Goal: Information Seeking & Learning: Learn about a topic

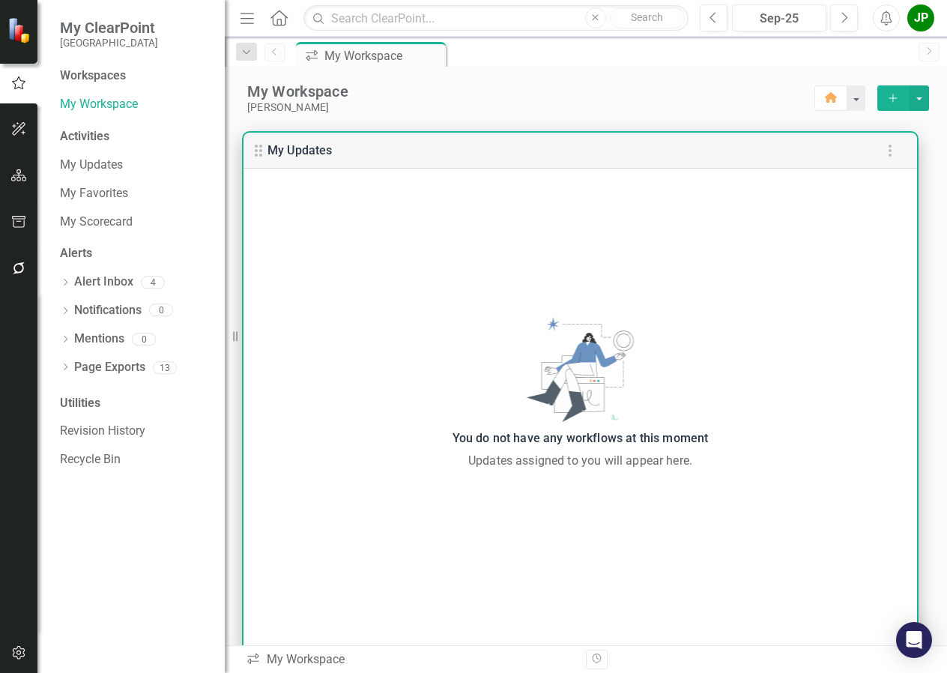
click at [312, 154] on link "My Updates" at bounding box center [299, 150] width 65 height 14
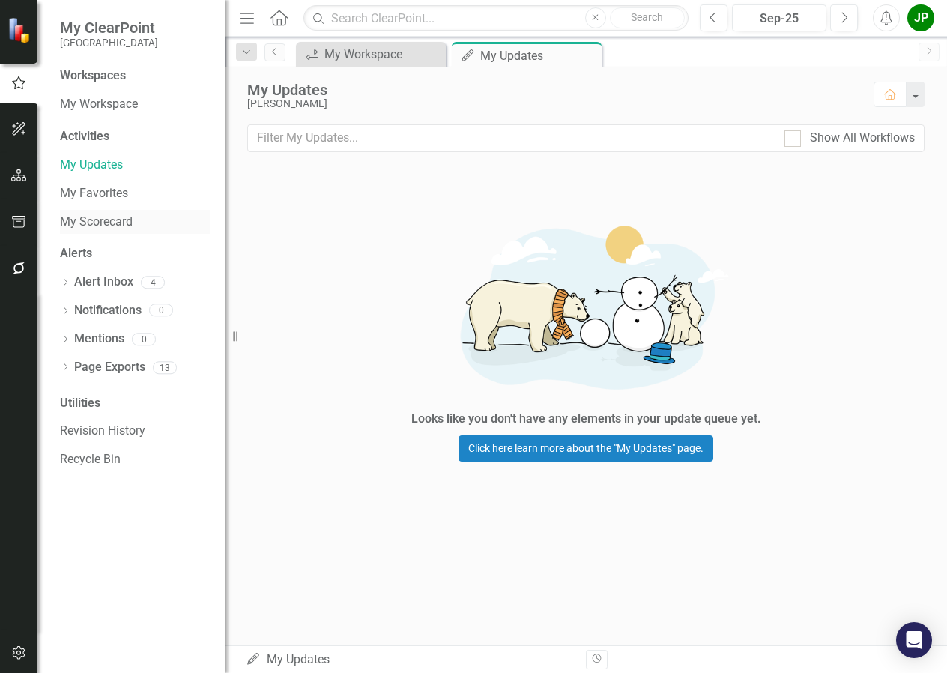
click at [100, 224] on link "My Scorecard" at bounding box center [135, 221] width 150 height 17
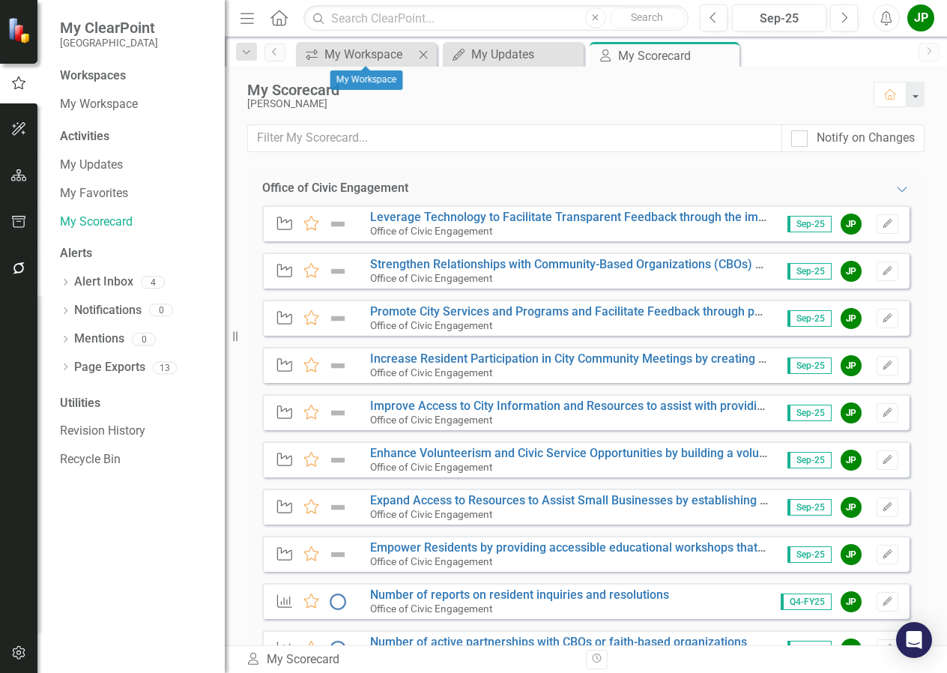
click at [346, 64] on div "icon.workspace My Workspace Close" at bounding box center [366, 54] width 141 height 25
click at [342, 56] on div "My Workspace" at bounding box center [369, 54] width 90 height 19
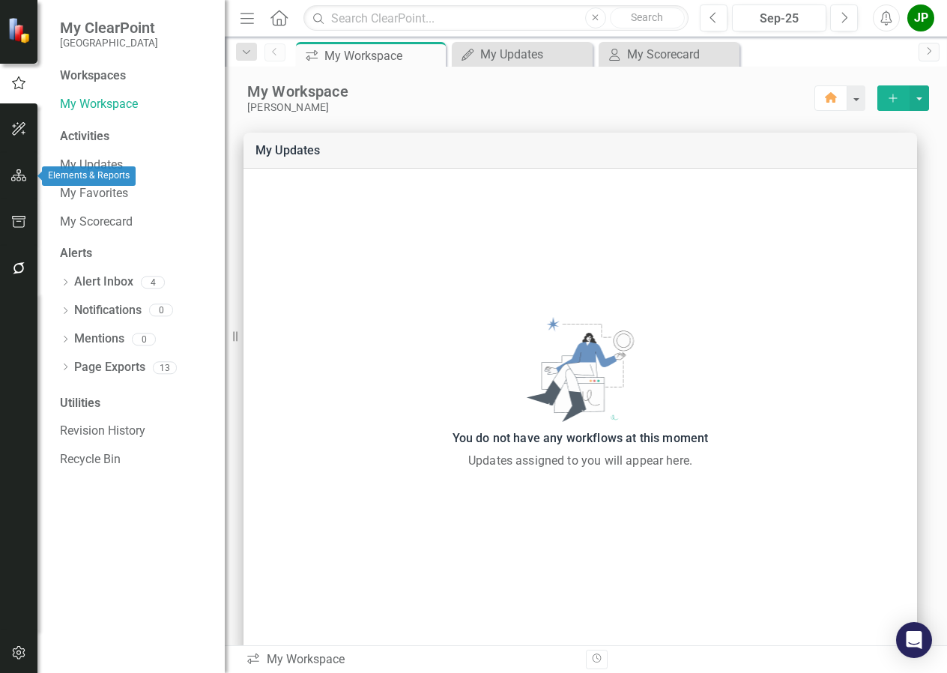
click at [12, 171] on icon "button" at bounding box center [19, 175] width 16 height 12
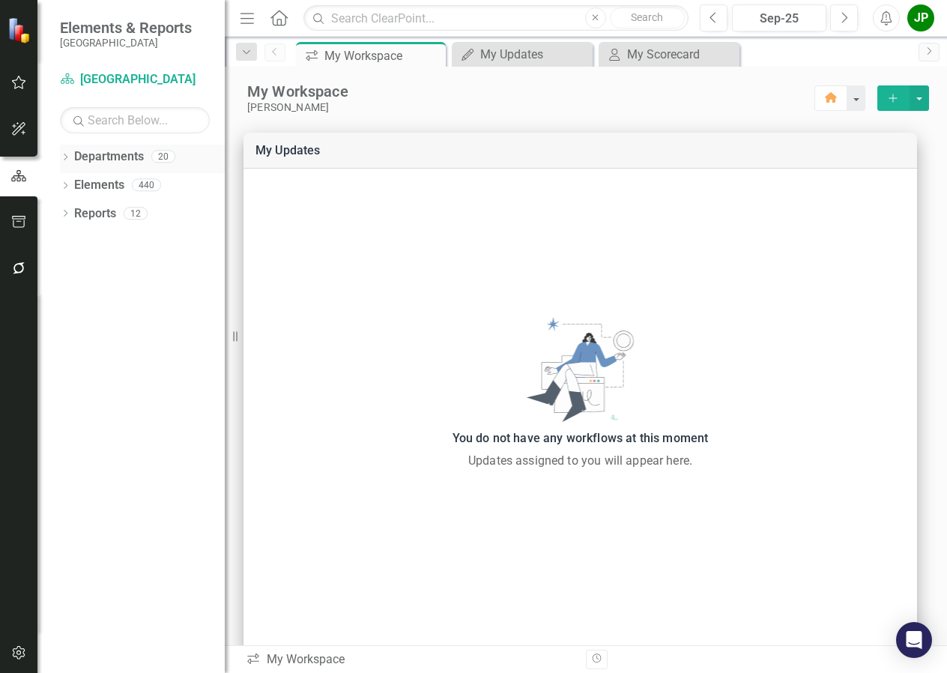
click at [106, 154] on link "Departments" at bounding box center [109, 156] width 70 height 17
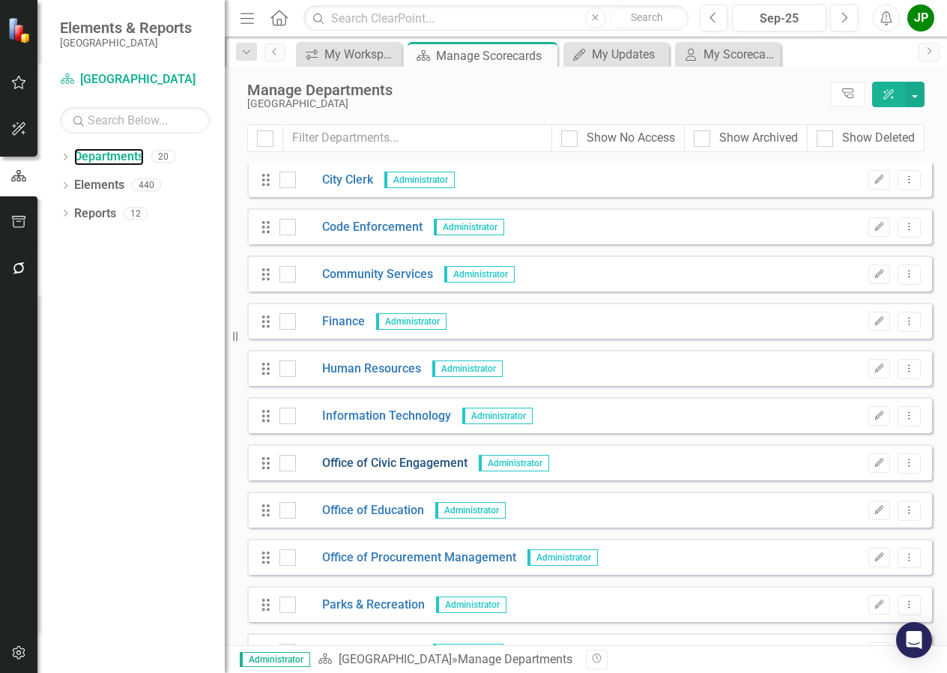
scroll to position [237, 0]
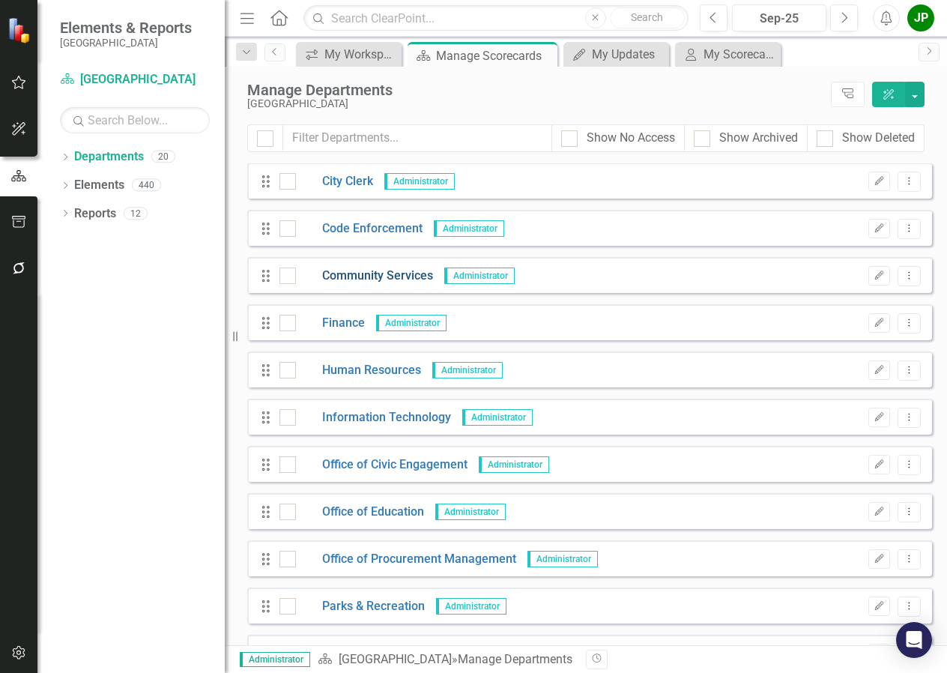
click at [395, 279] on link "Community Services" at bounding box center [364, 275] width 137 height 17
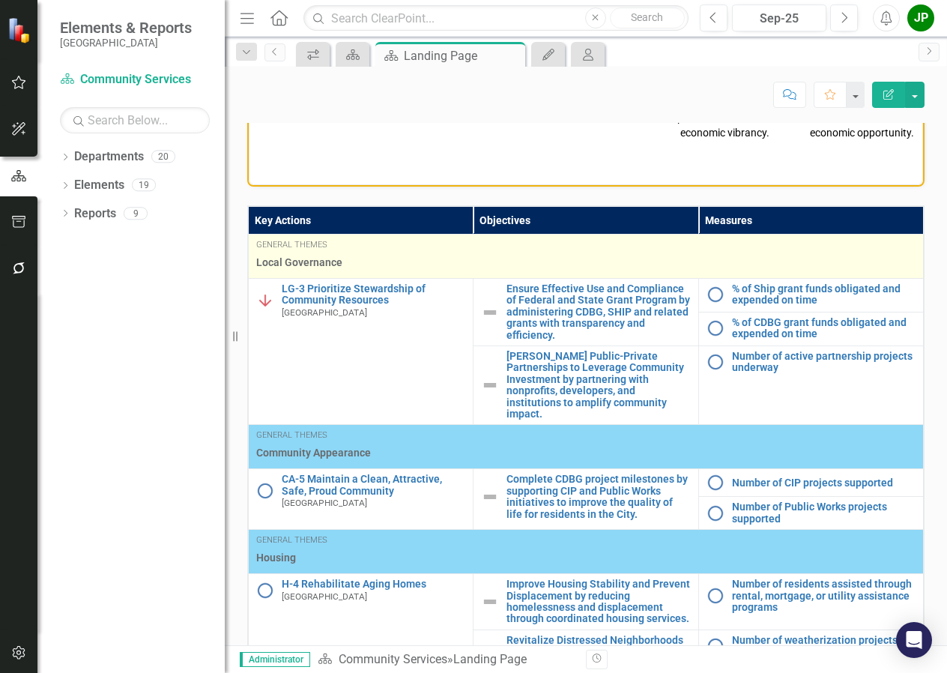
scroll to position [749, 0]
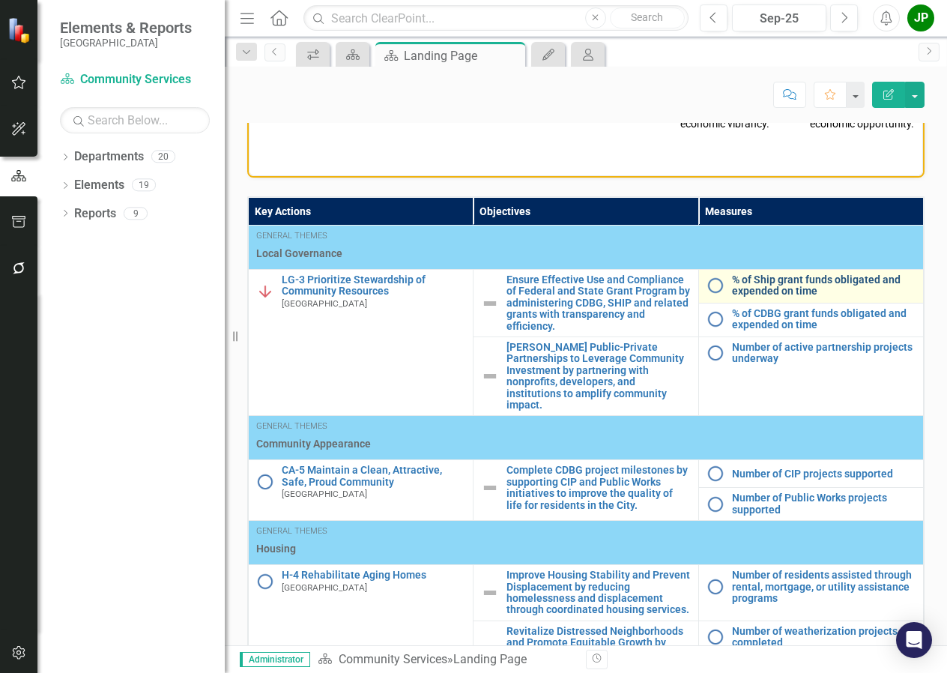
click at [805, 297] on link "% of Ship grant funds obligated and expended on time" at bounding box center [824, 285] width 184 height 23
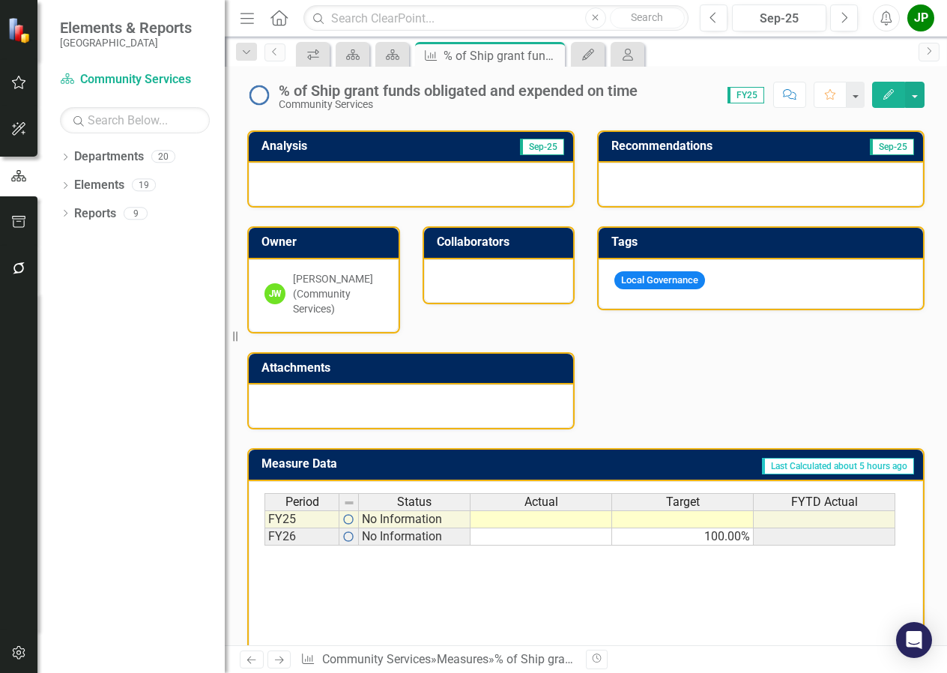
scroll to position [300, 0]
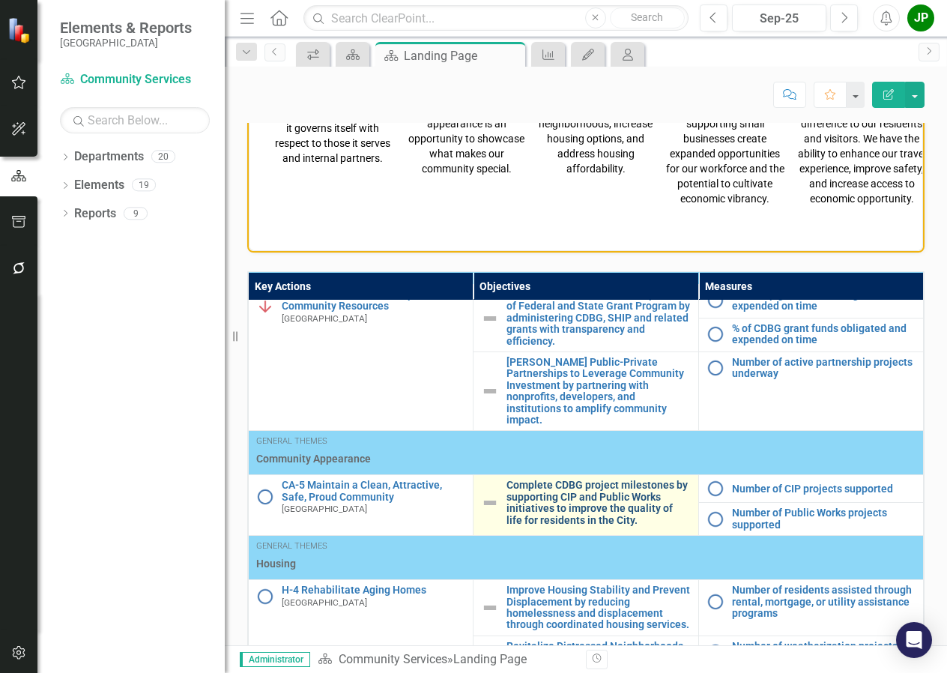
scroll to position [216, 0]
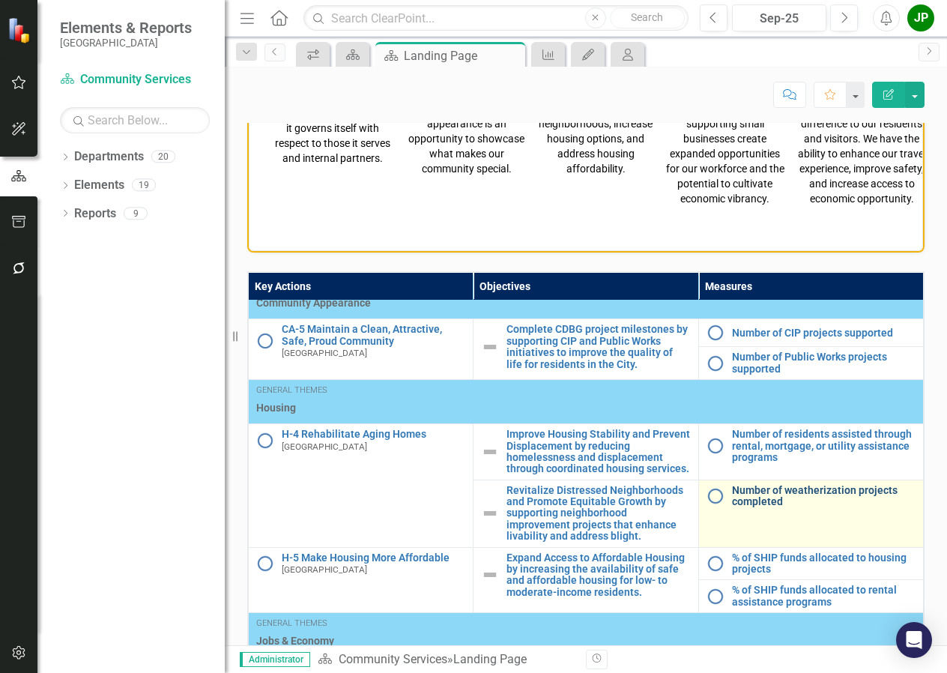
click at [767, 508] on link "Number of weatherization projects completed" at bounding box center [824, 496] width 184 height 23
